Goal: Transaction & Acquisition: Obtain resource

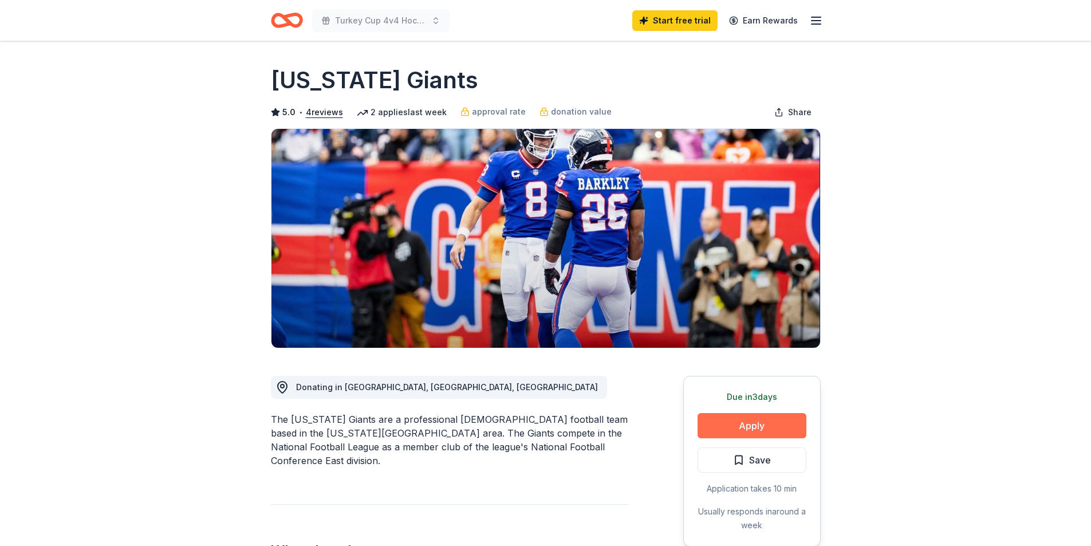
click at [756, 424] on button "Apply" at bounding box center [751, 425] width 109 height 25
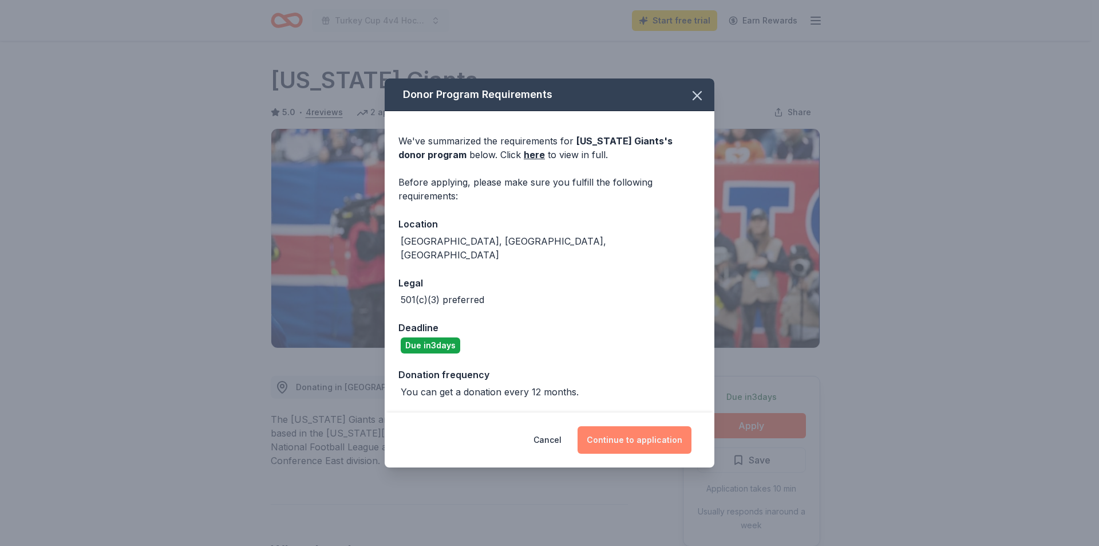
click at [654, 432] on button "Continue to application" at bounding box center [635, 439] width 114 height 27
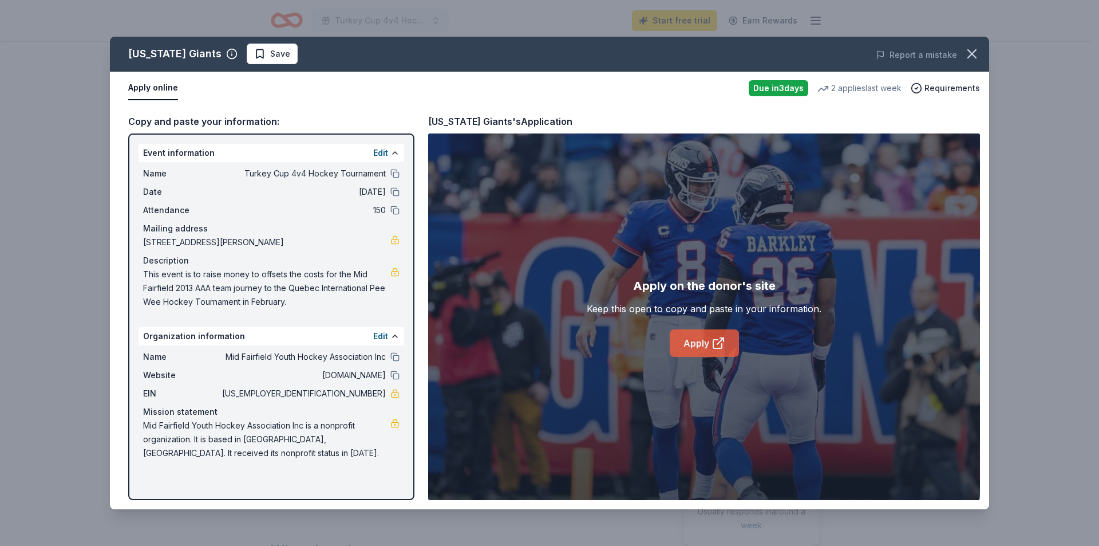
click at [699, 343] on link "Apply" at bounding box center [704, 342] width 69 height 27
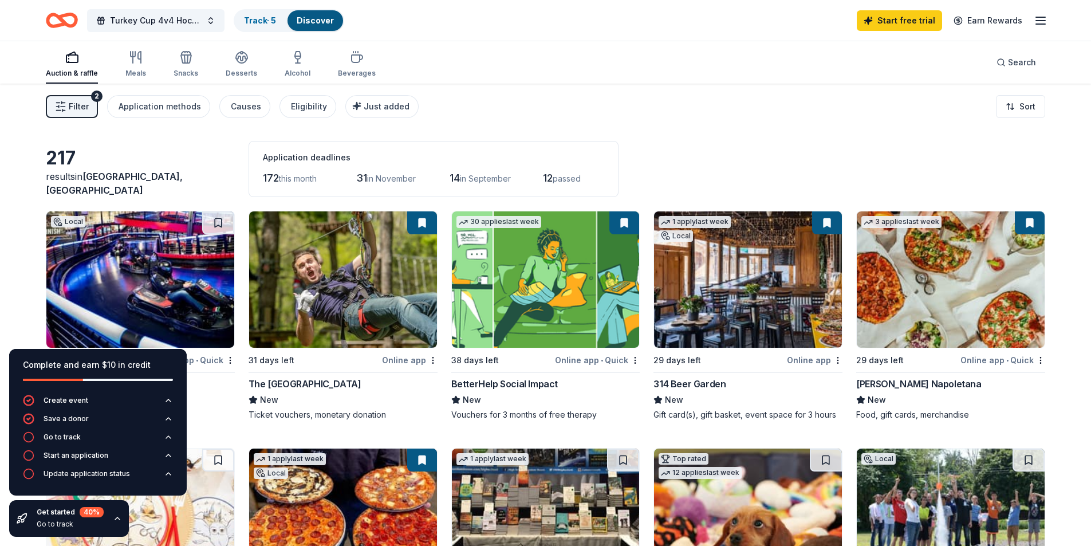
click at [77, 107] on span "Filter" at bounding box center [79, 107] width 20 height 14
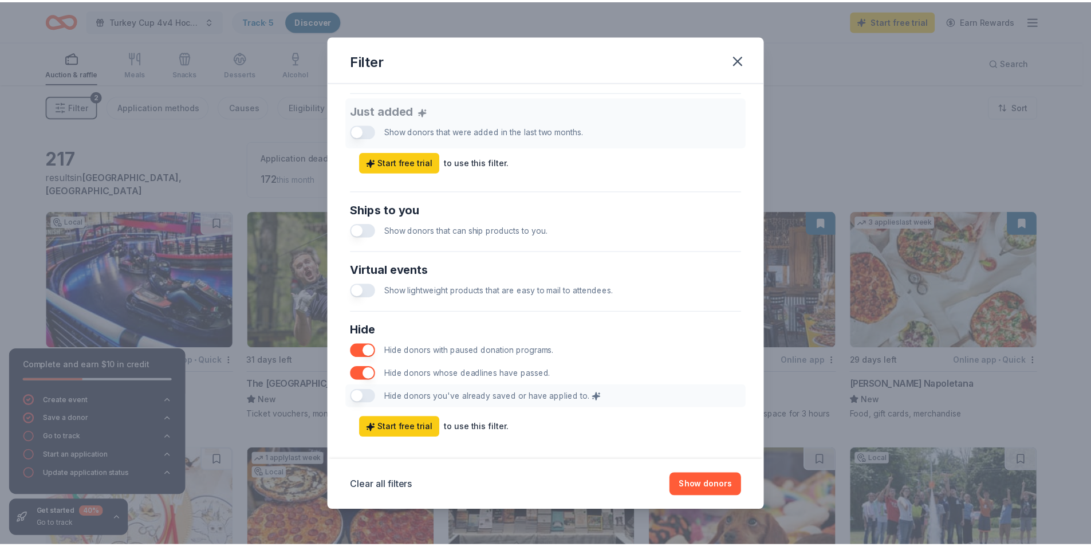
scroll to position [455, 0]
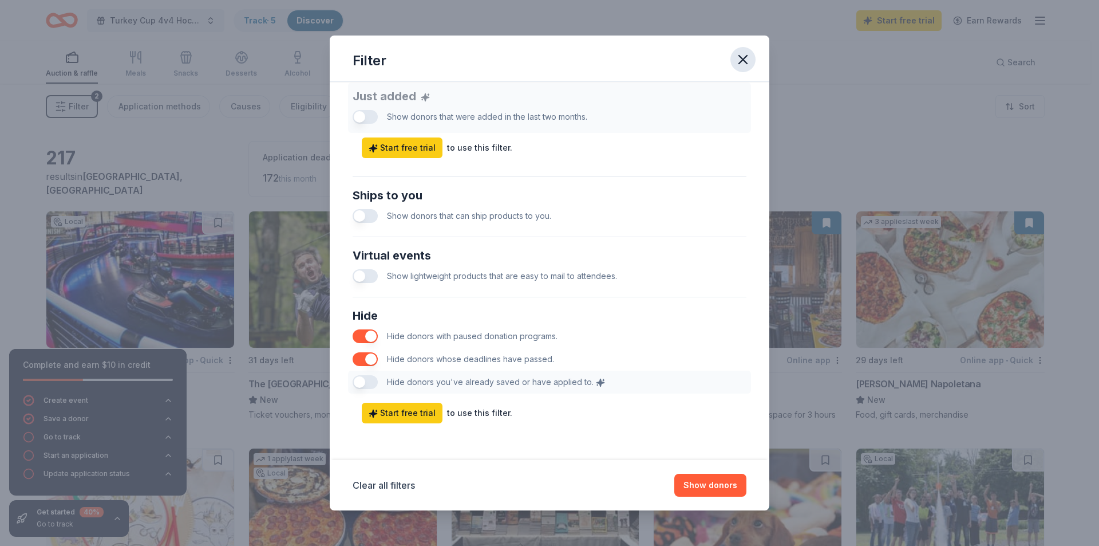
click at [747, 62] on icon "button" at bounding box center [743, 60] width 8 height 8
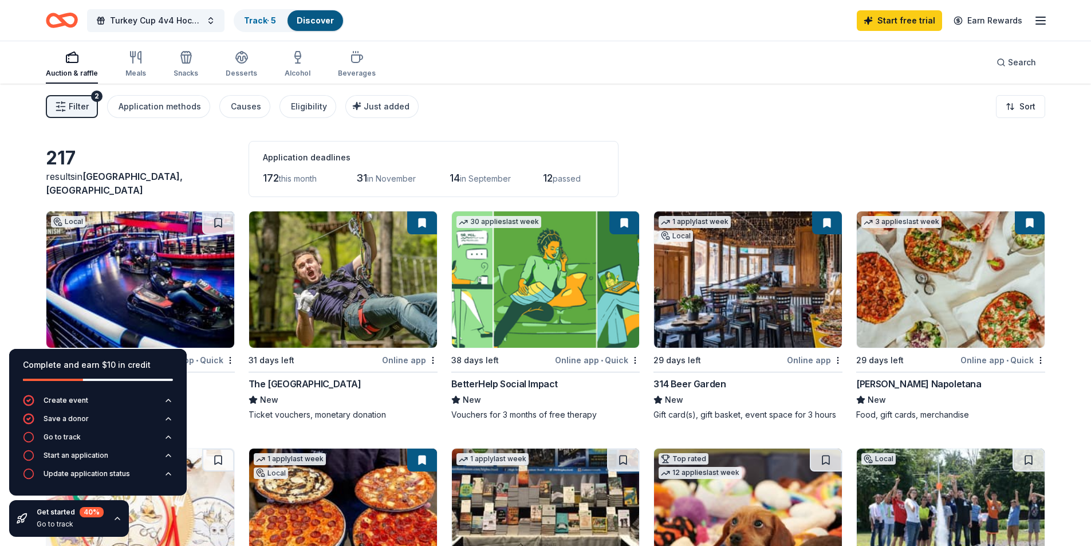
click at [73, 70] on div "Auction & raffle" at bounding box center [72, 73] width 52 height 9
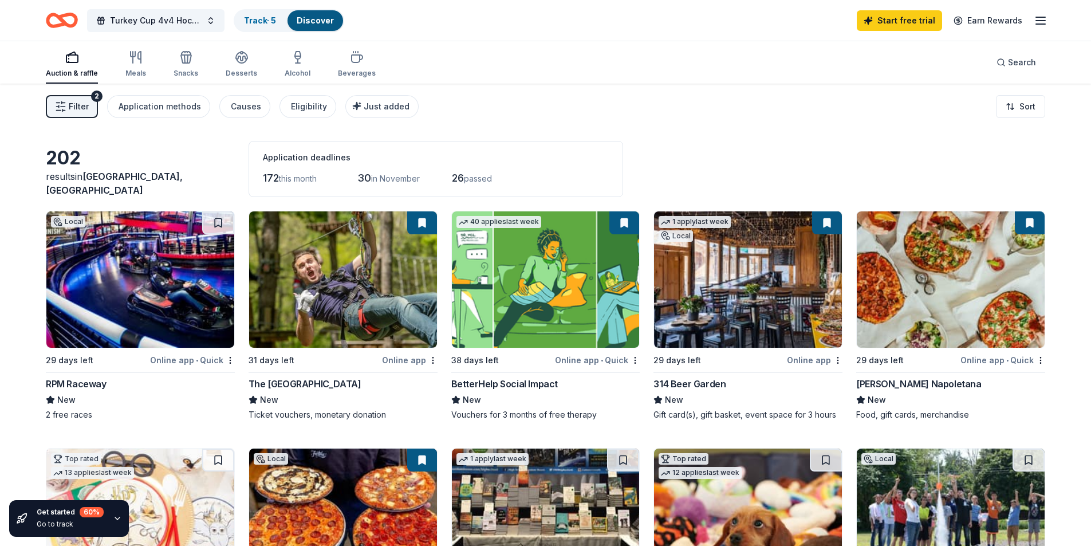
click at [137, 315] on img at bounding box center [140, 279] width 188 height 136
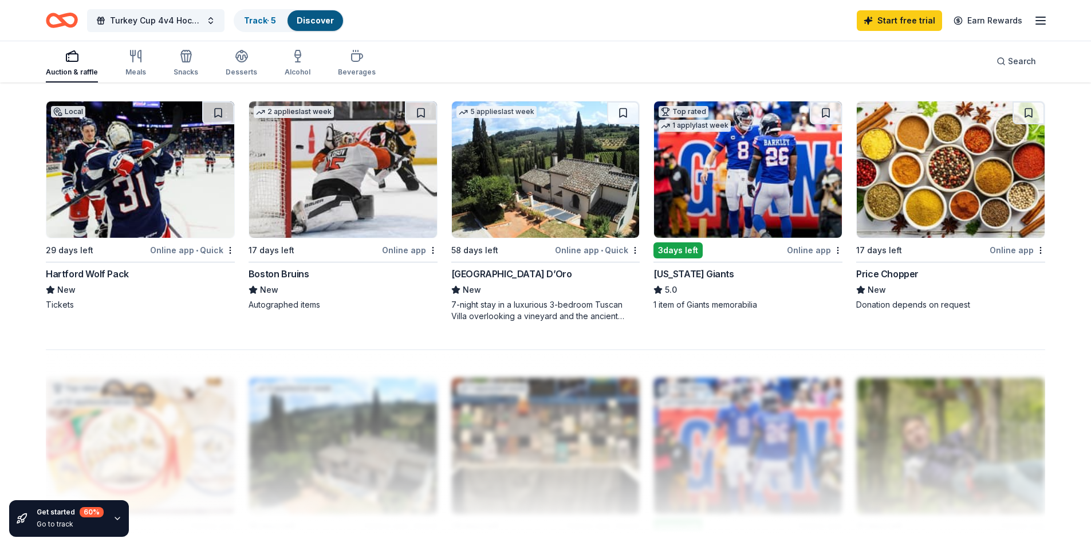
scroll to position [859, 0]
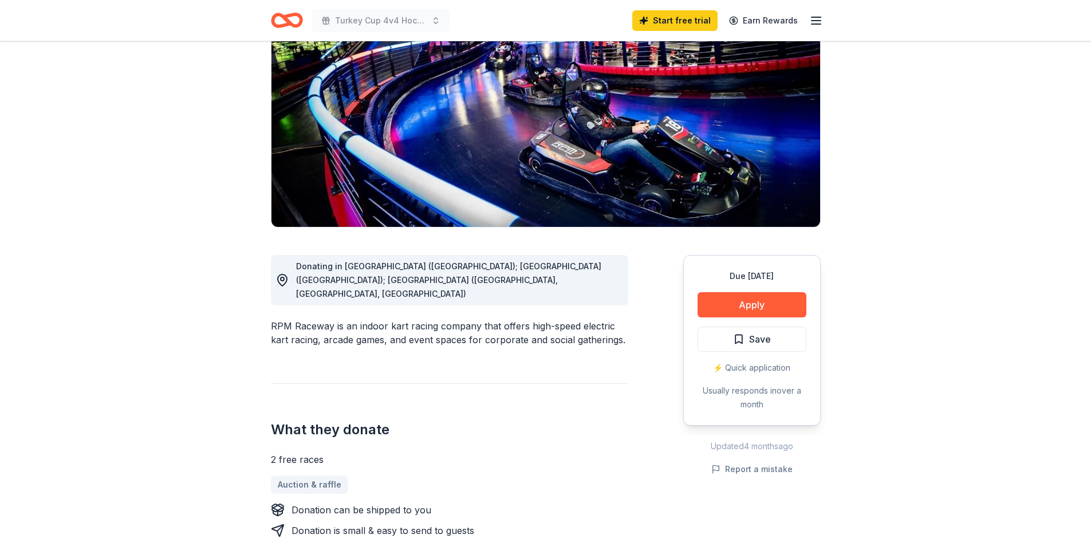
scroll to position [57, 0]
